Goal: Transaction & Acquisition: Book appointment/travel/reservation

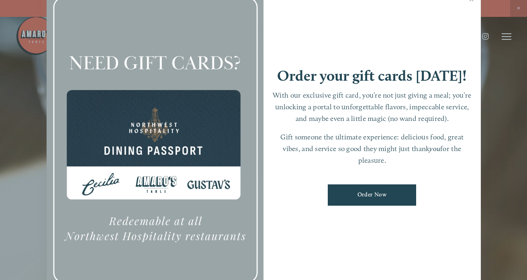
scroll to position [17, 0]
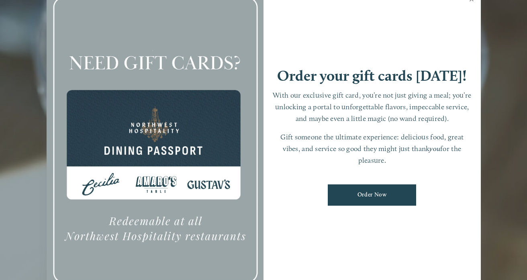
click at [473, 3] on link "Close" at bounding box center [472, 0] width 16 height 23
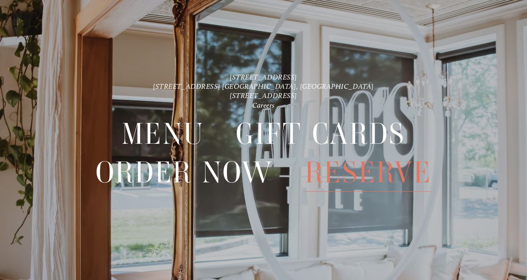
click at [337, 168] on span "Reserve" at bounding box center [368, 173] width 127 height 38
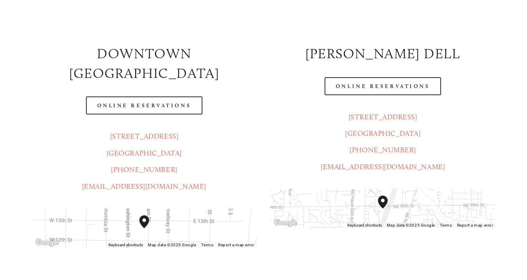
scroll to position [131, 0]
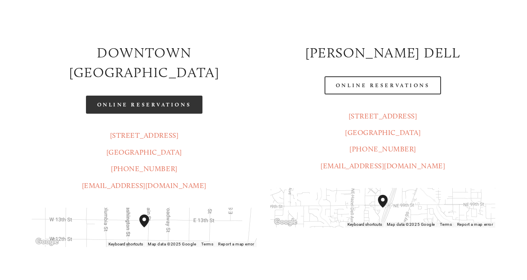
click at [155, 96] on link "Online Reservations" at bounding box center [144, 105] width 117 height 18
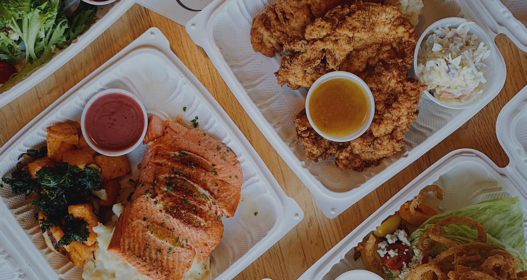
scroll to position [17, 0]
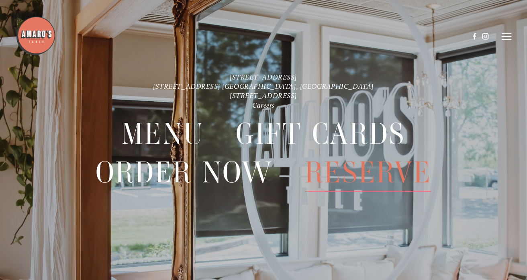
click at [330, 173] on span "Reserve" at bounding box center [368, 173] width 127 height 38
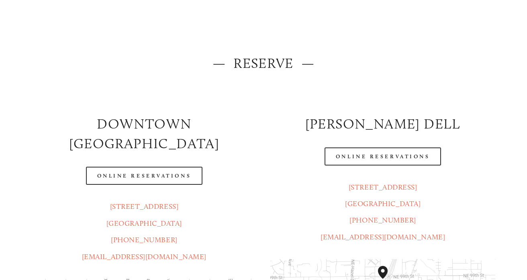
scroll to position [67, 0]
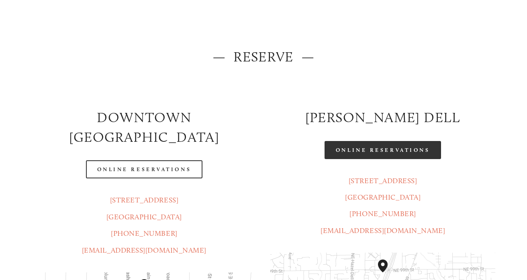
click at [353, 145] on link "Online Reservations" at bounding box center [383, 150] width 117 height 18
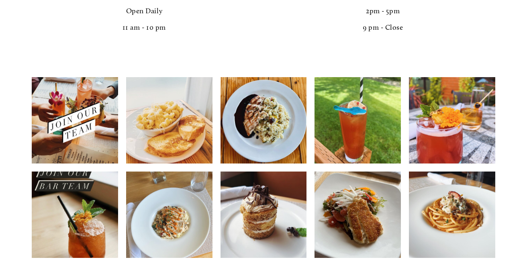
scroll to position [654, 0]
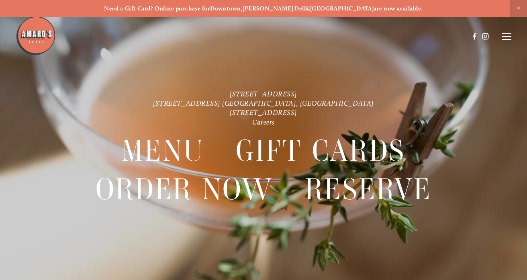
scroll to position [17, 0]
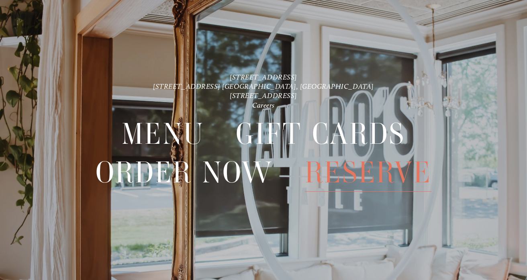
click at [383, 177] on span "Reserve" at bounding box center [368, 173] width 127 height 38
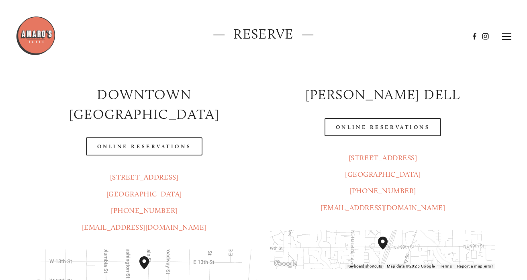
scroll to position [72, 0]
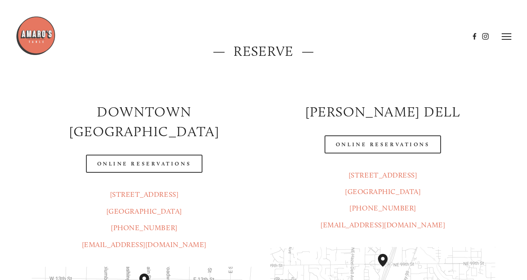
click at [379, 156] on div "Online Reservations" at bounding box center [383, 145] width 239 height 32
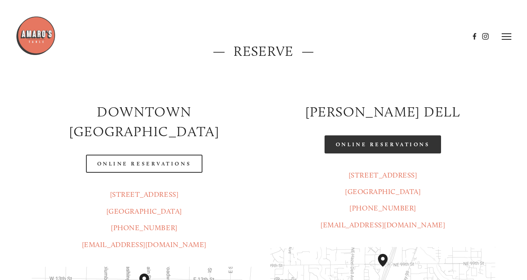
click at [374, 141] on link "Online Reservations" at bounding box center [383, 144] width 117 height 18
